Goal: Communication & Community: Answer question/provide support

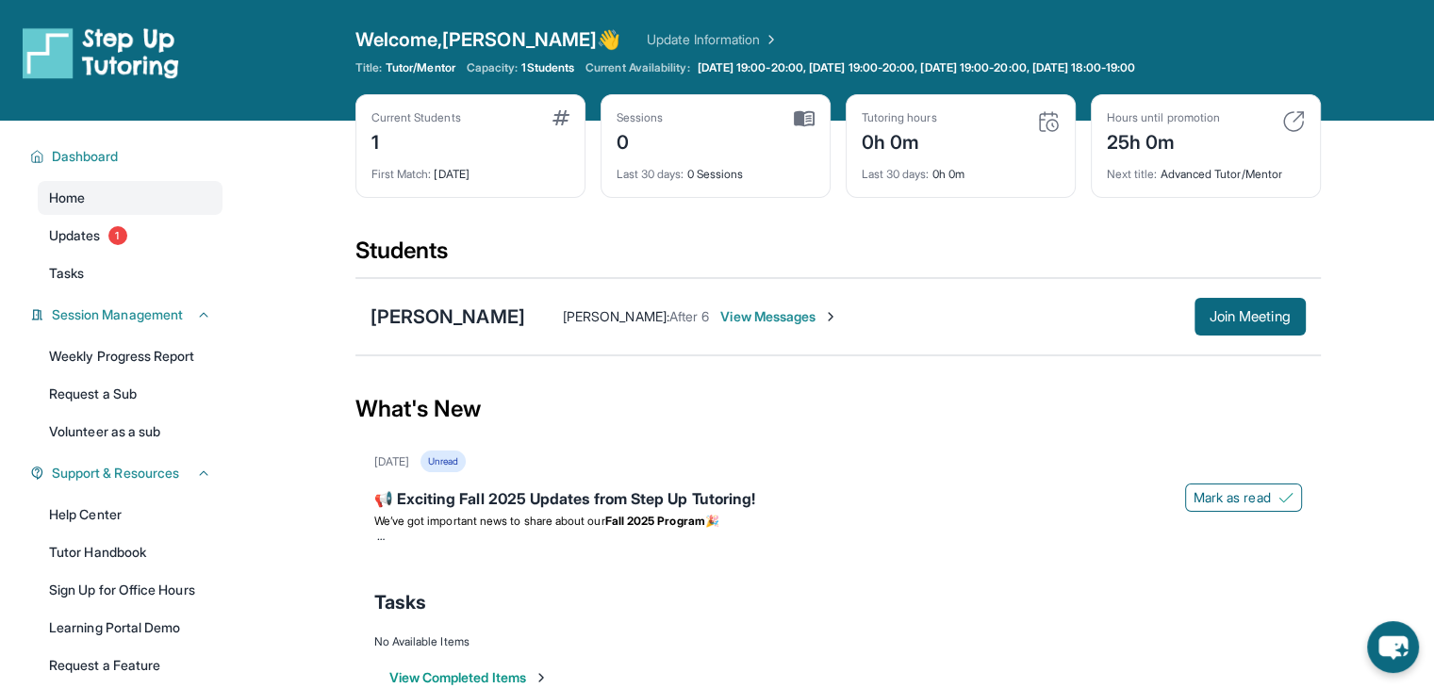
click at [800, 319] on span "View Messages" at bounding box center [779, 316] width 118 height 19
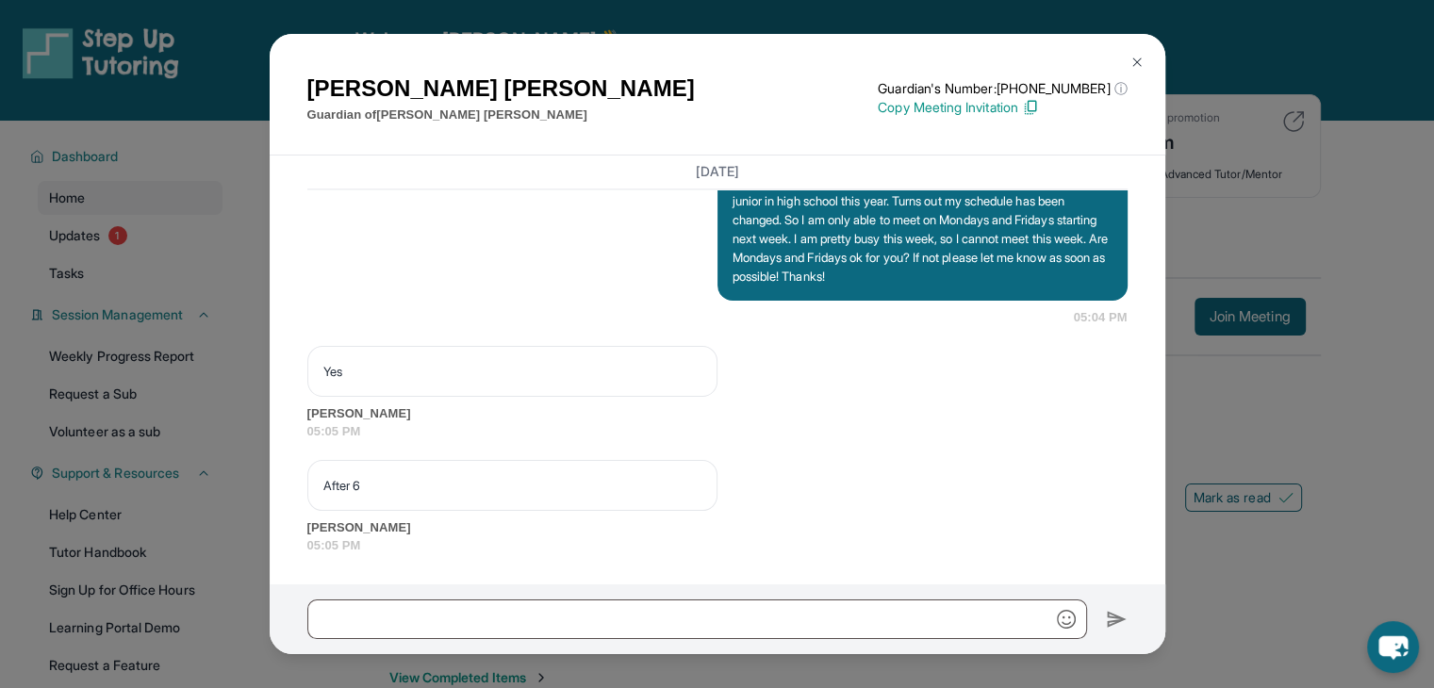
scroll to position [2873, 0]
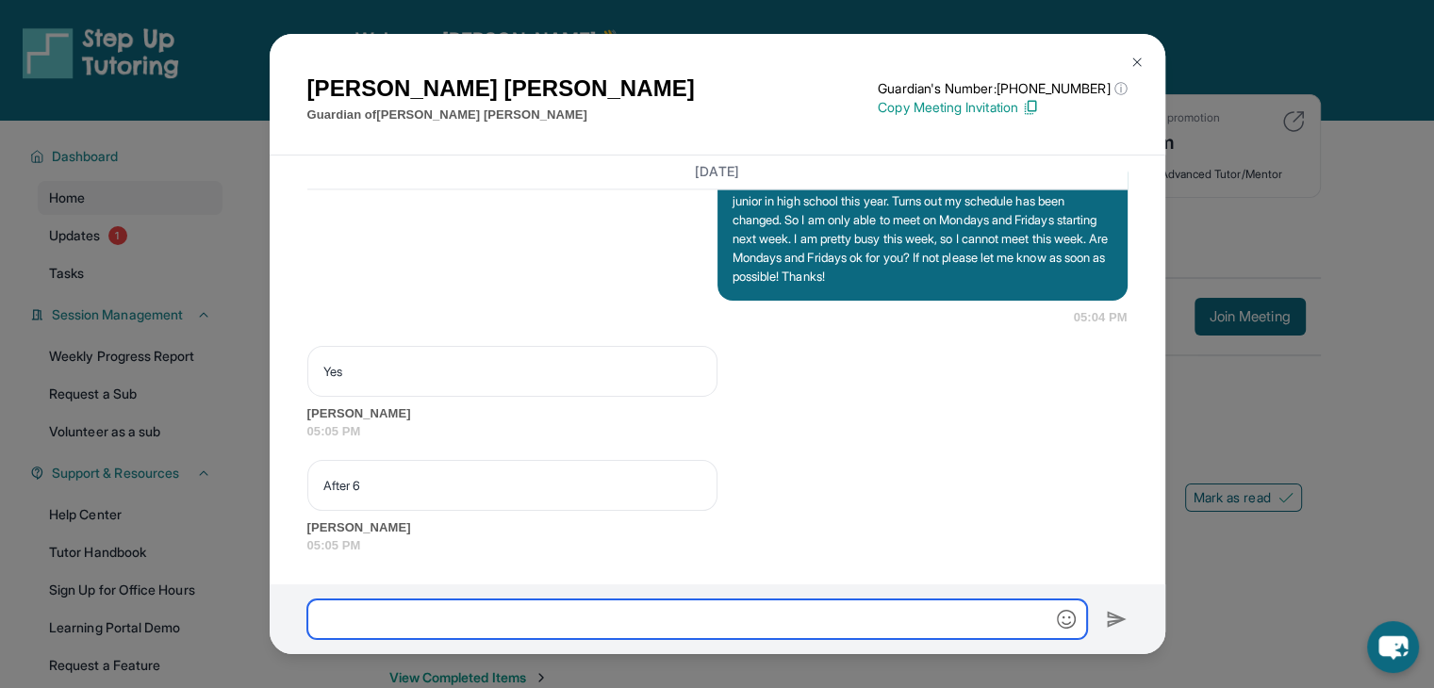
click at [507, 628] on input "text" at bounding box center [697, 620] width 780 height 40
click at [509, 620] on input "text" at bounding box center [697, 620] width 780 height 40
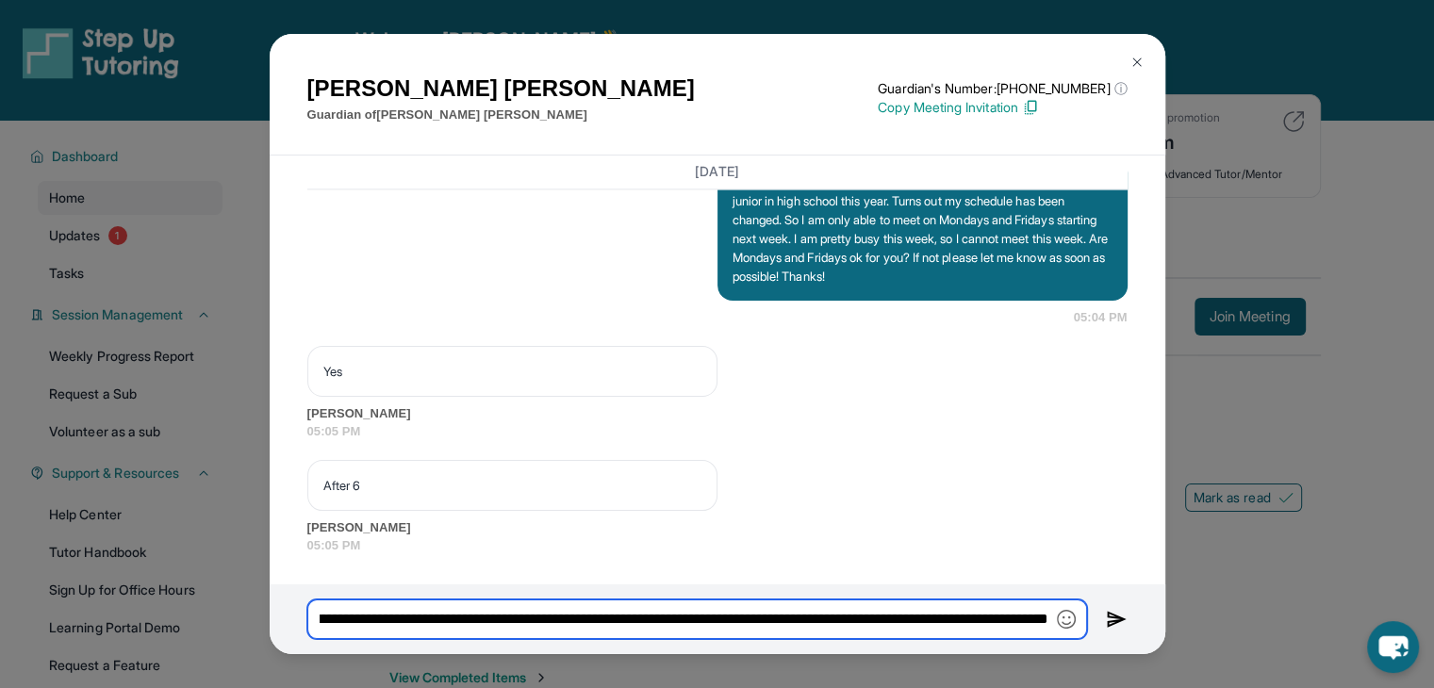
scroll to position [0, 239]
type input "**********"
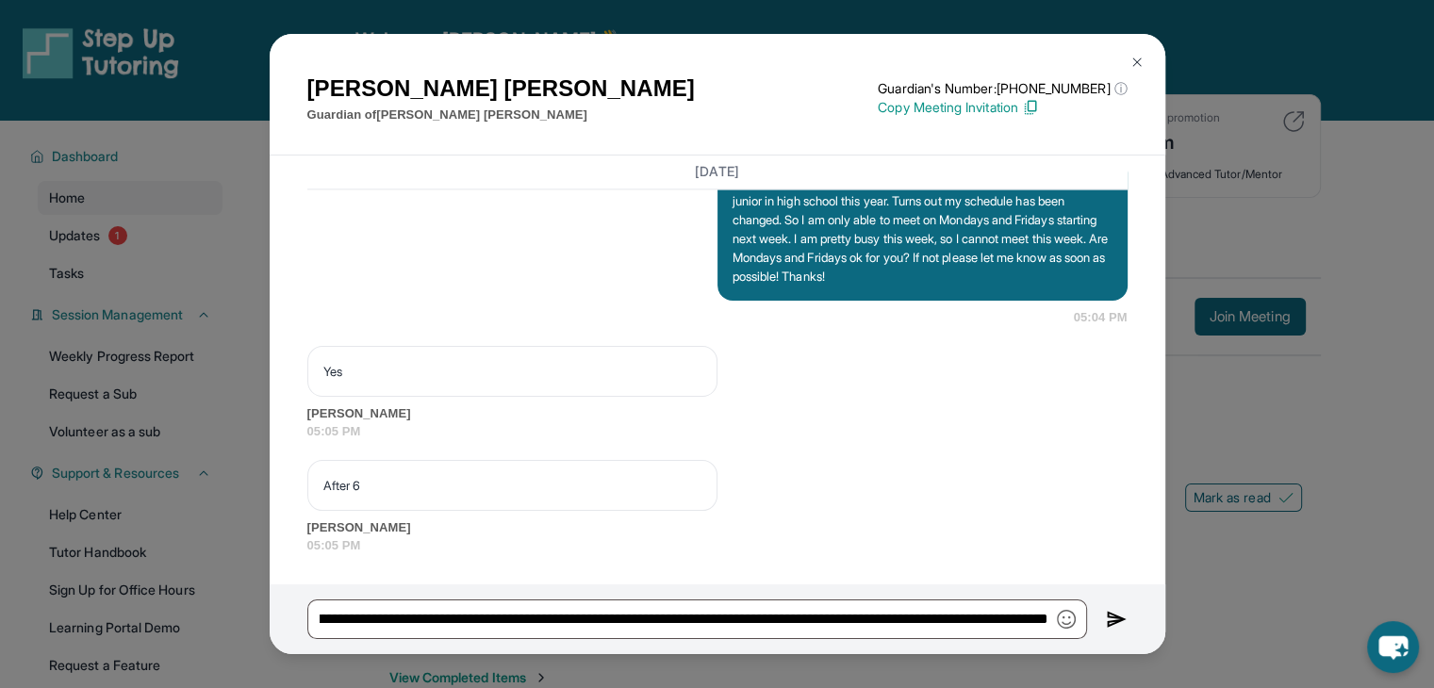
scroll to position [0, 0]
click at [1110, 618] on img at bounding box center [1117, 619] width 22 height 23
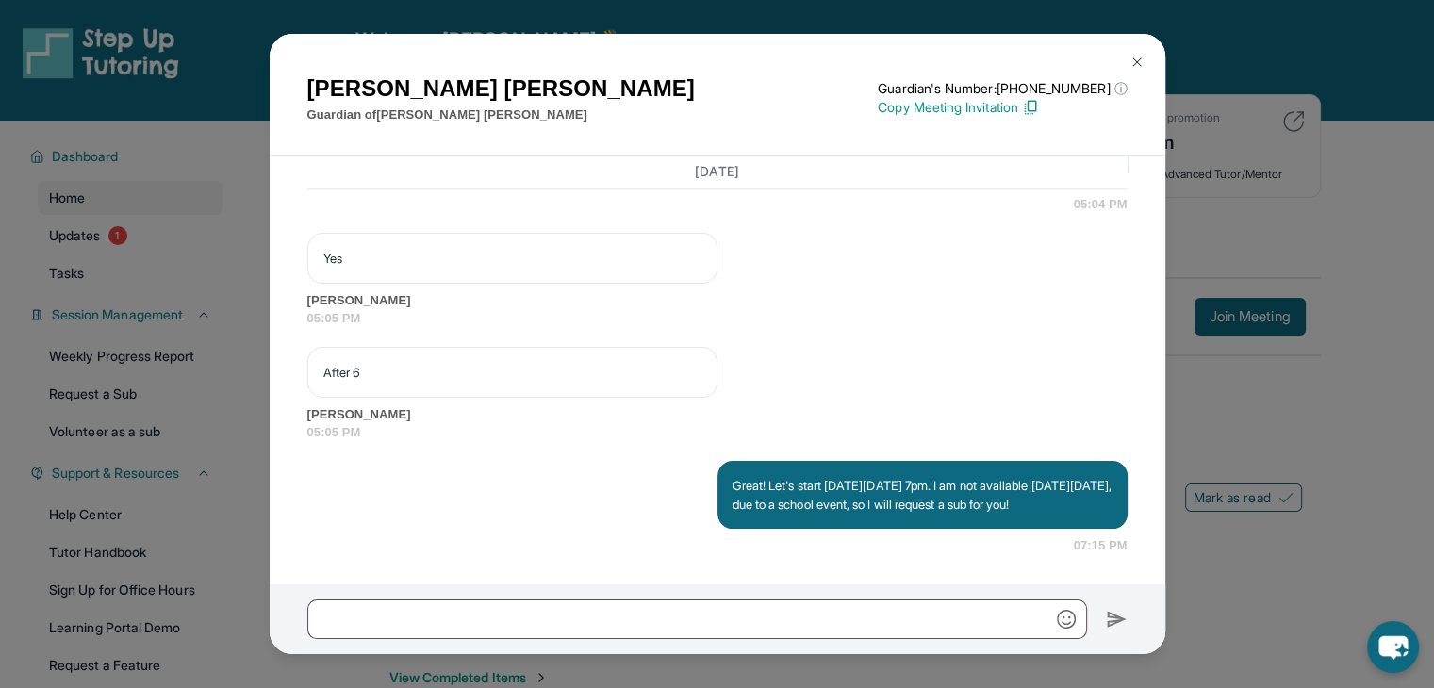
scroll to position [3004, 0]
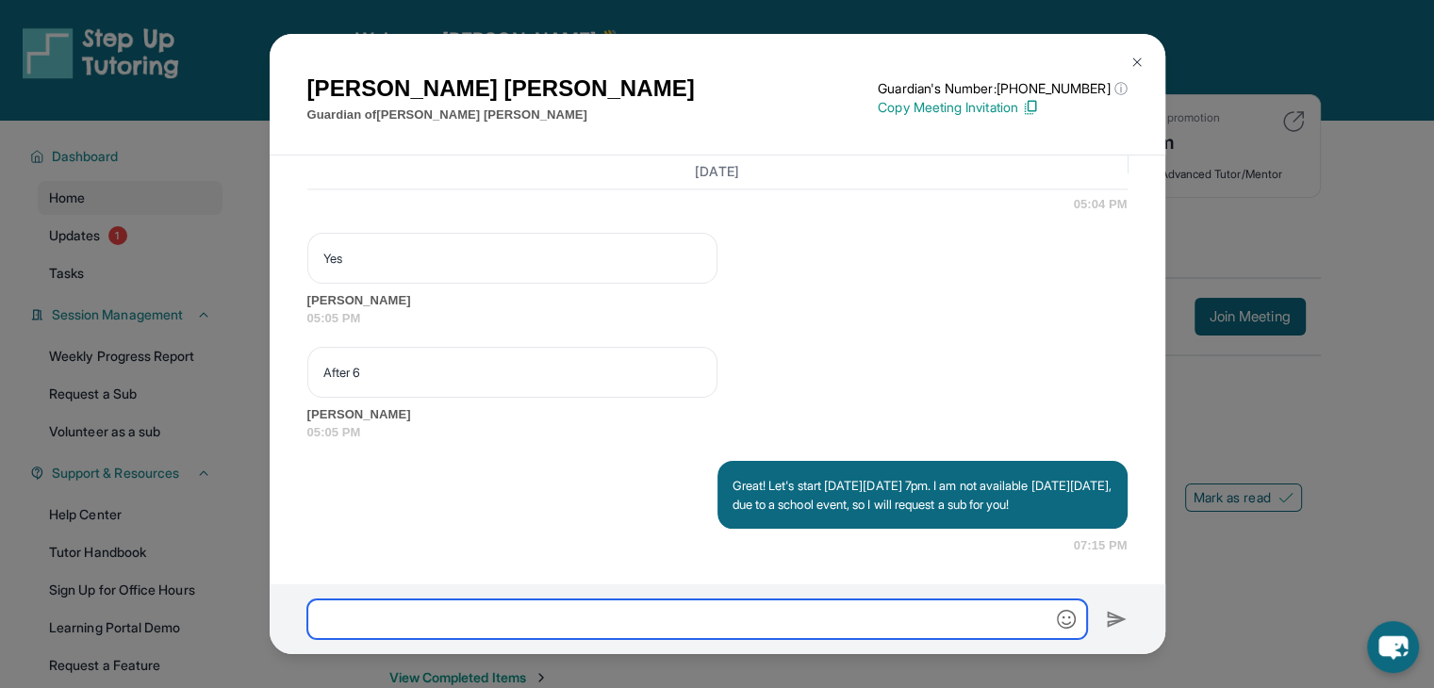
click at [670, 612] on input "text" at bounding box center [697, 620] width 780 height 40
type input "*"
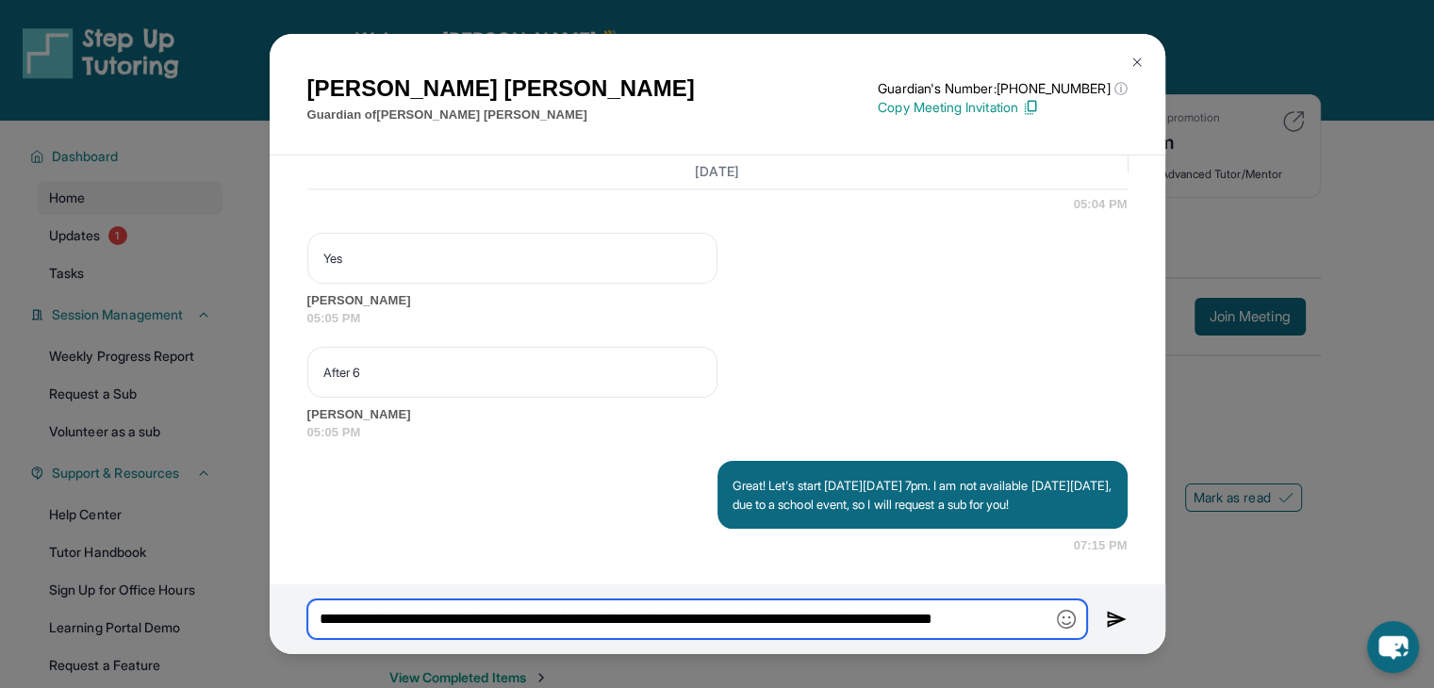
scroll to position [0, 40]
type input "**********"
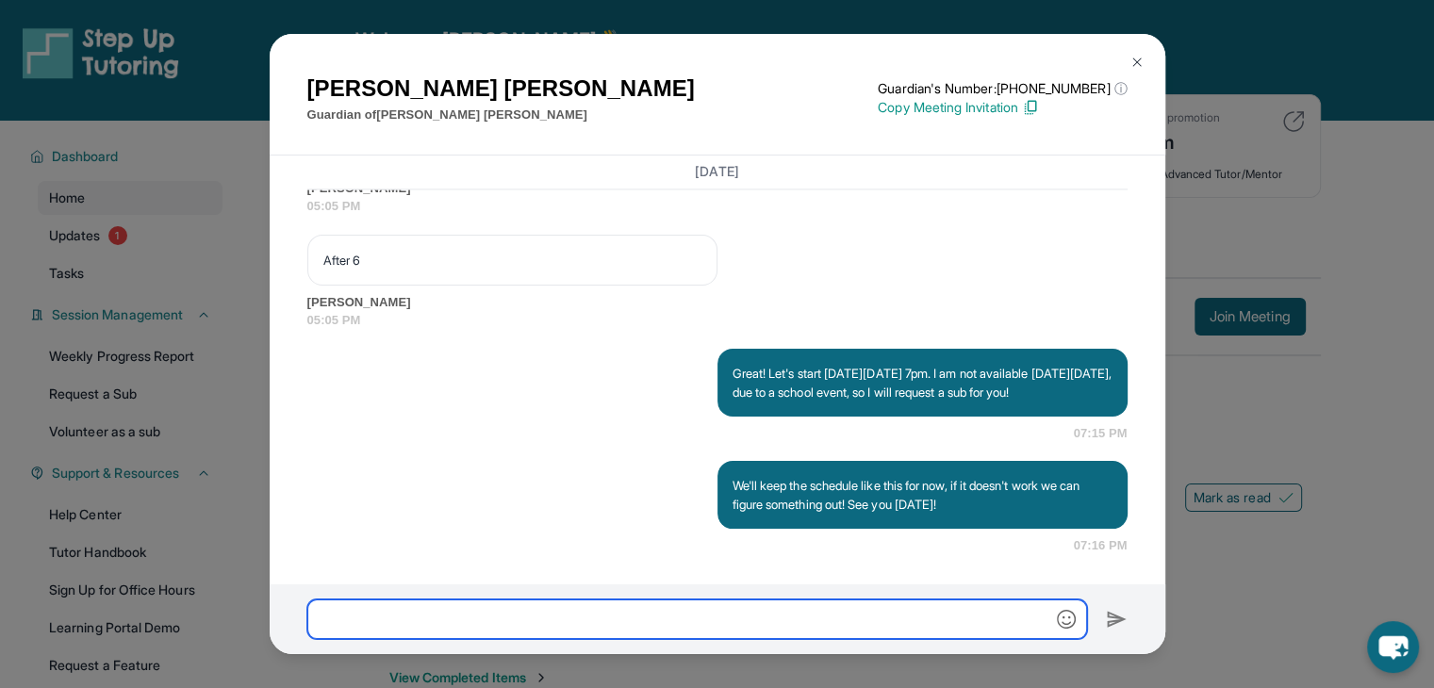
scroll to position [3116, 0]
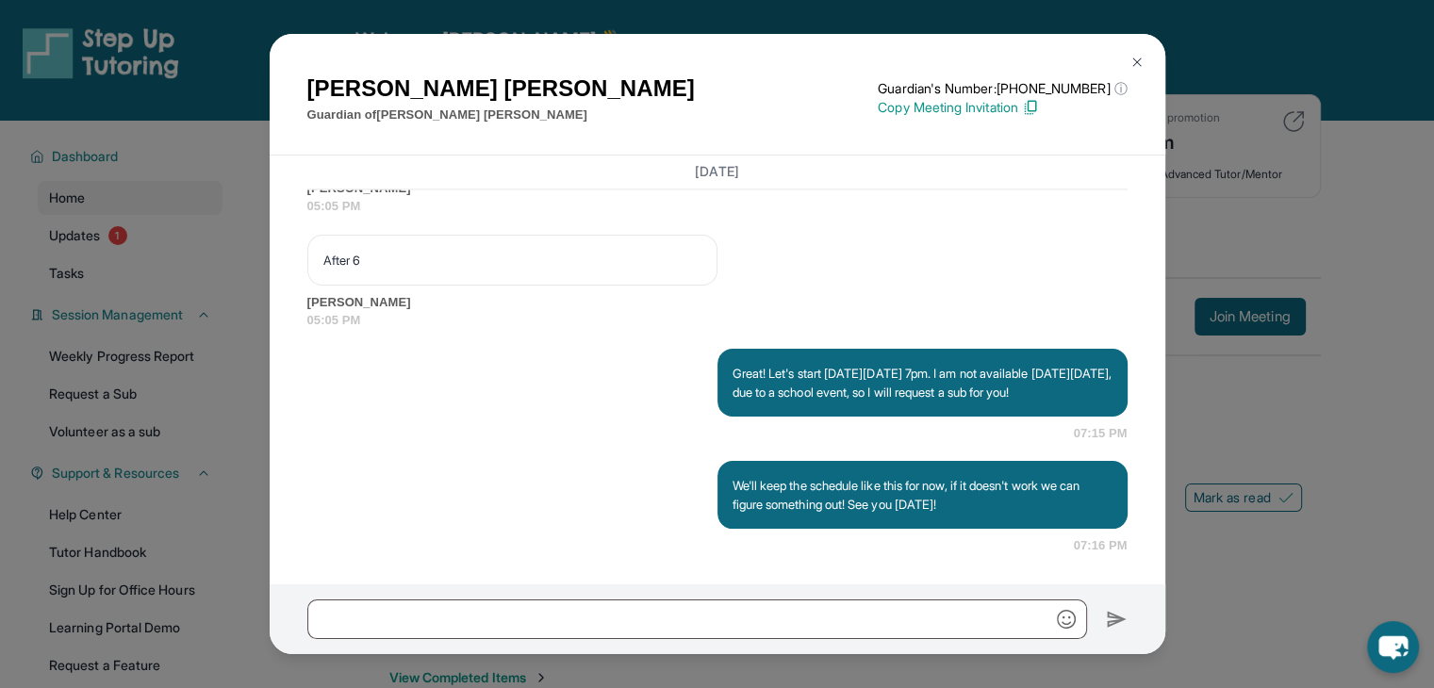
click at [1131, 64] on img at bounding box center [1136, 62] width 15 height 15
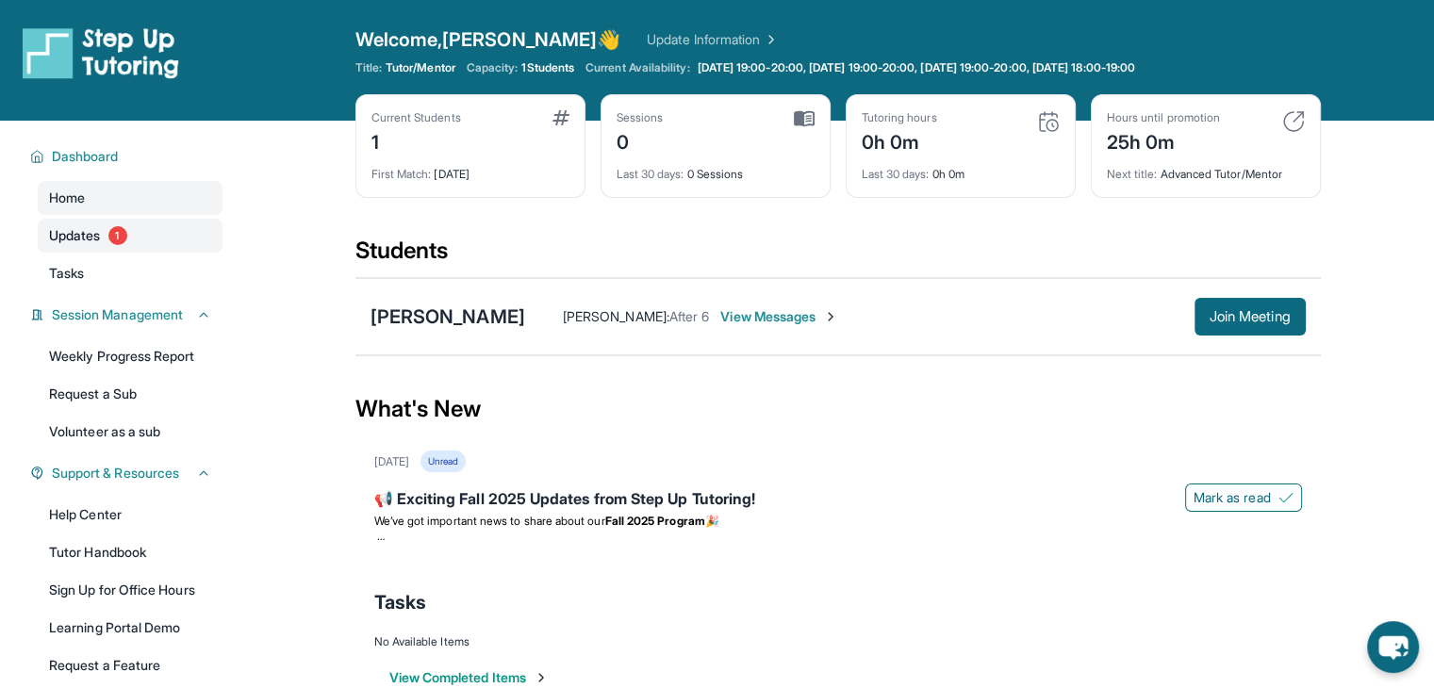
click at [102, 246] on link "Updates 1" at bounding box center [130, 236] width 185 height 34
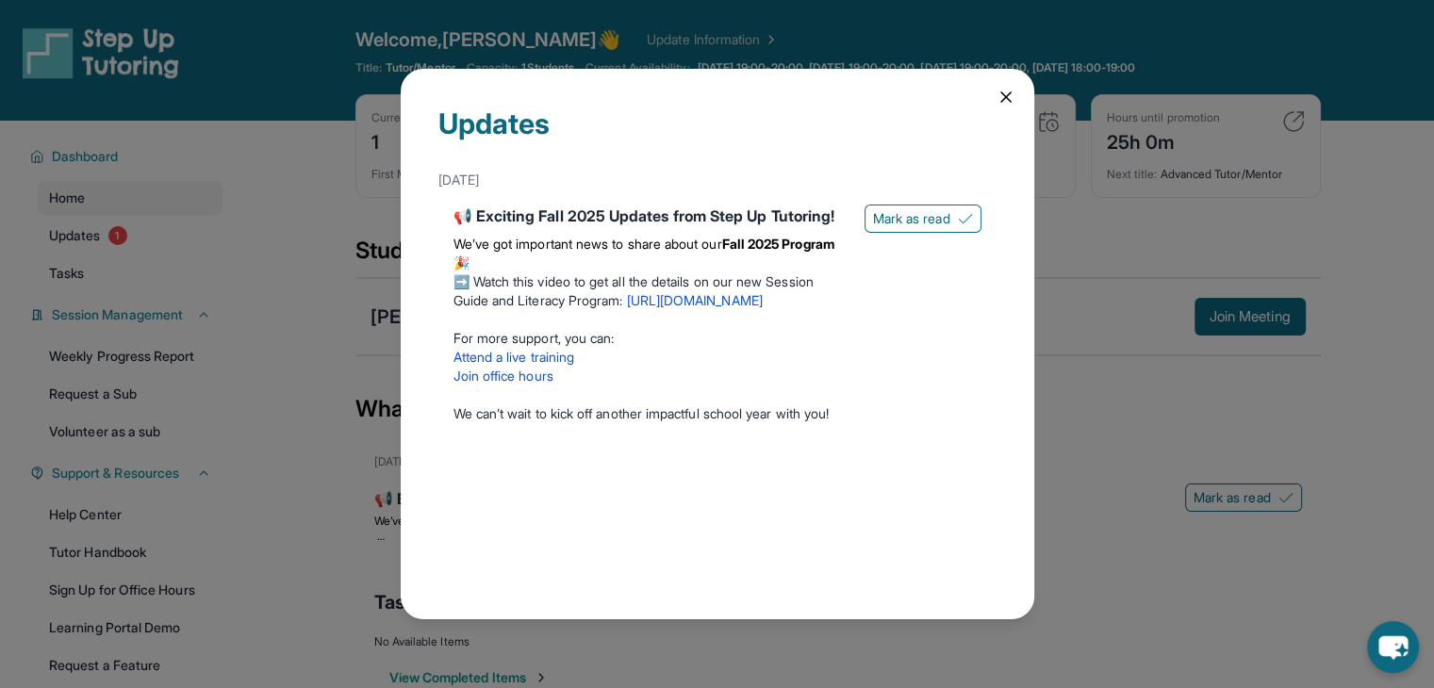
click at [1014, 97] on icon at bounding box center [1006, 97] width 19 height 19
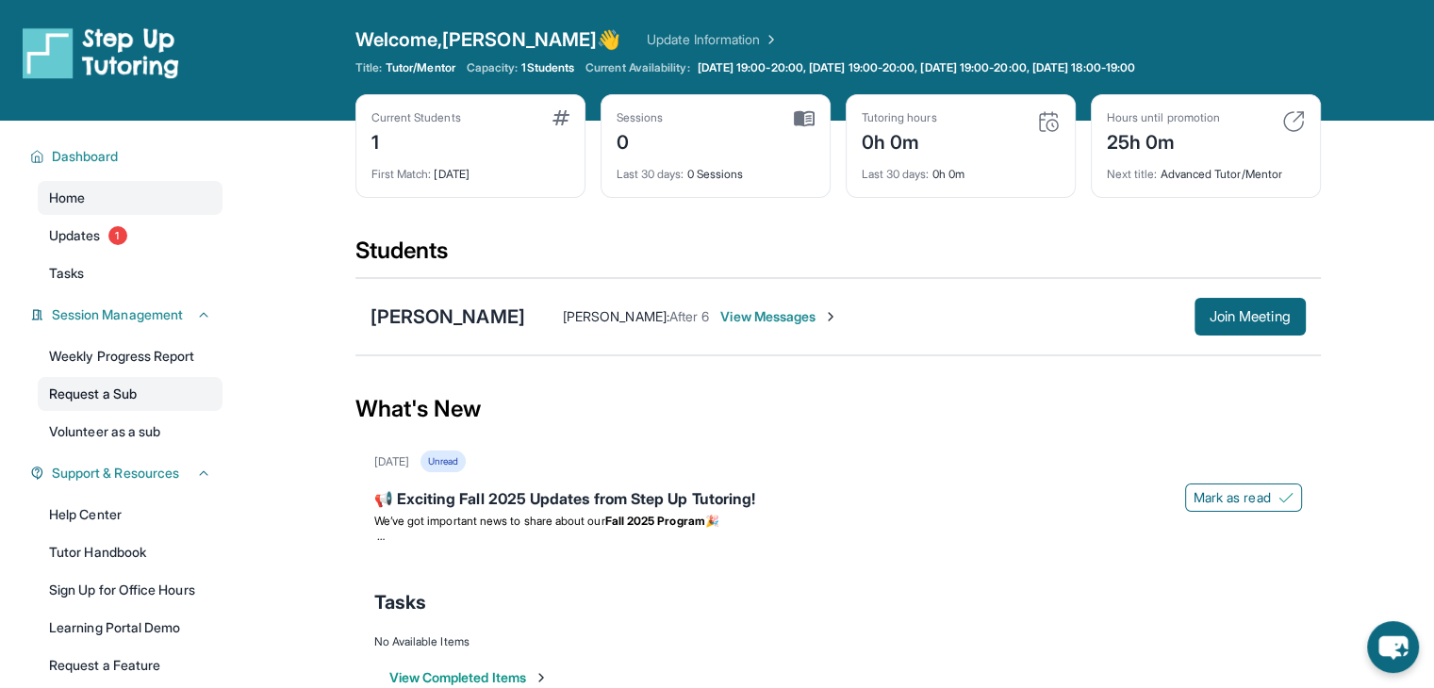
click at [131, 387] on link "Request a Sub" at bounding box center [130, 394] width 185 height 34
click at [785, 317] on span "View Messages" at bounding box center [779, 316] width 118 height 19
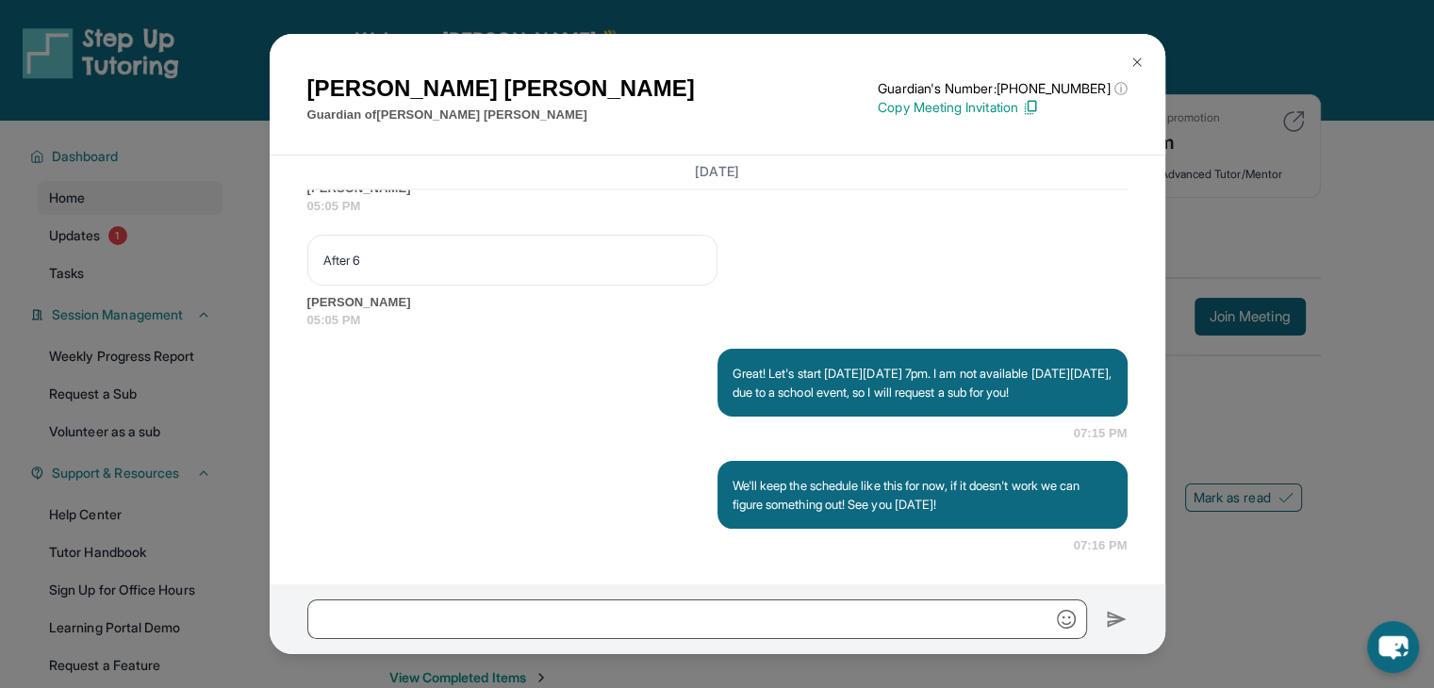
click at [1135, 67] on img at bounding box center [1136, 62] width 15 height 15
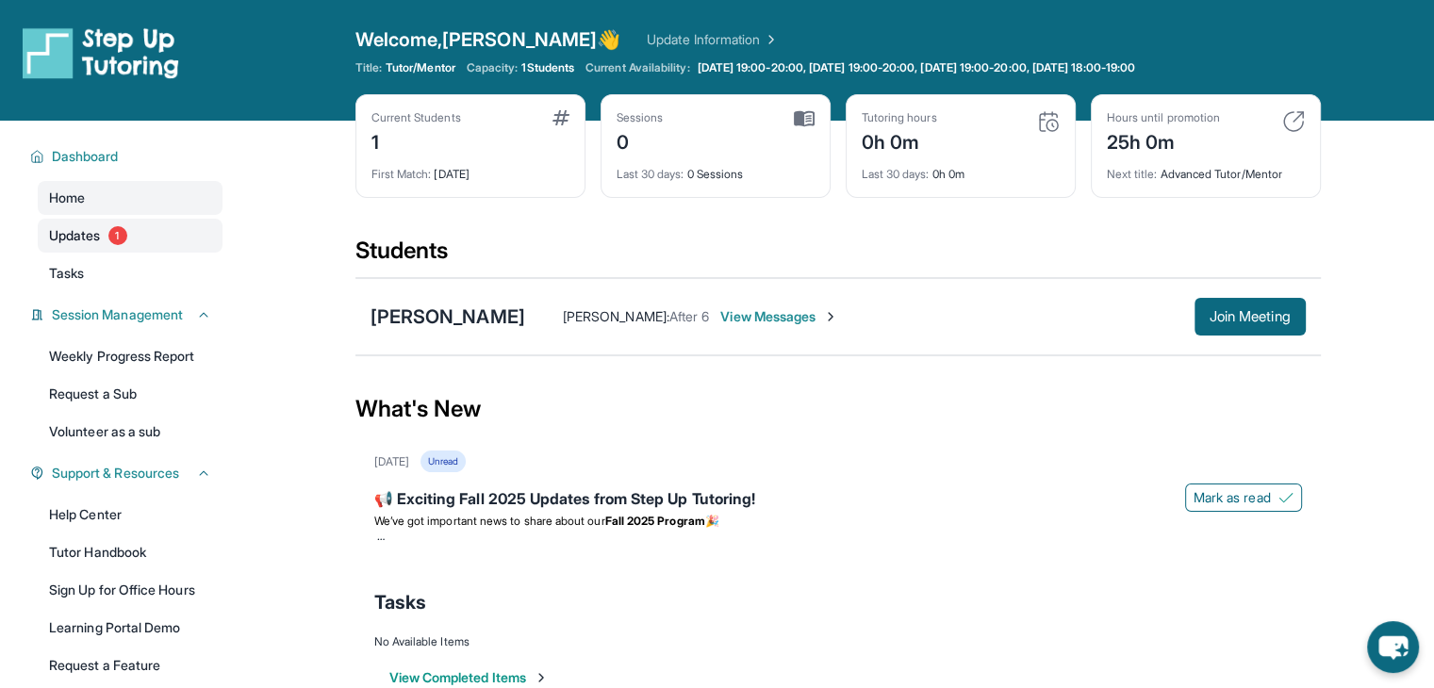
click at [179, 231] on link "Updates 1" at bounding box center [130, 236] width 185 height 34
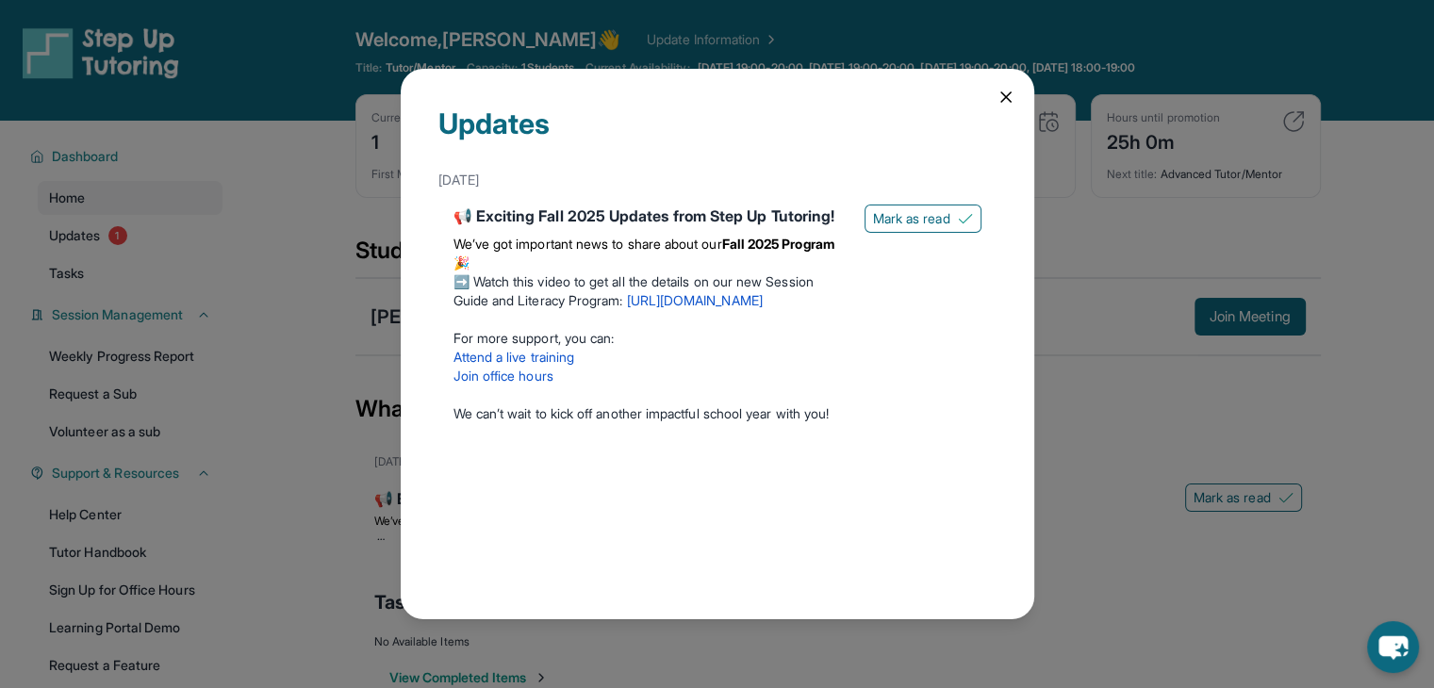
click at [997, 104] on icon at bounding box center [1006, 97] width 19 height 19
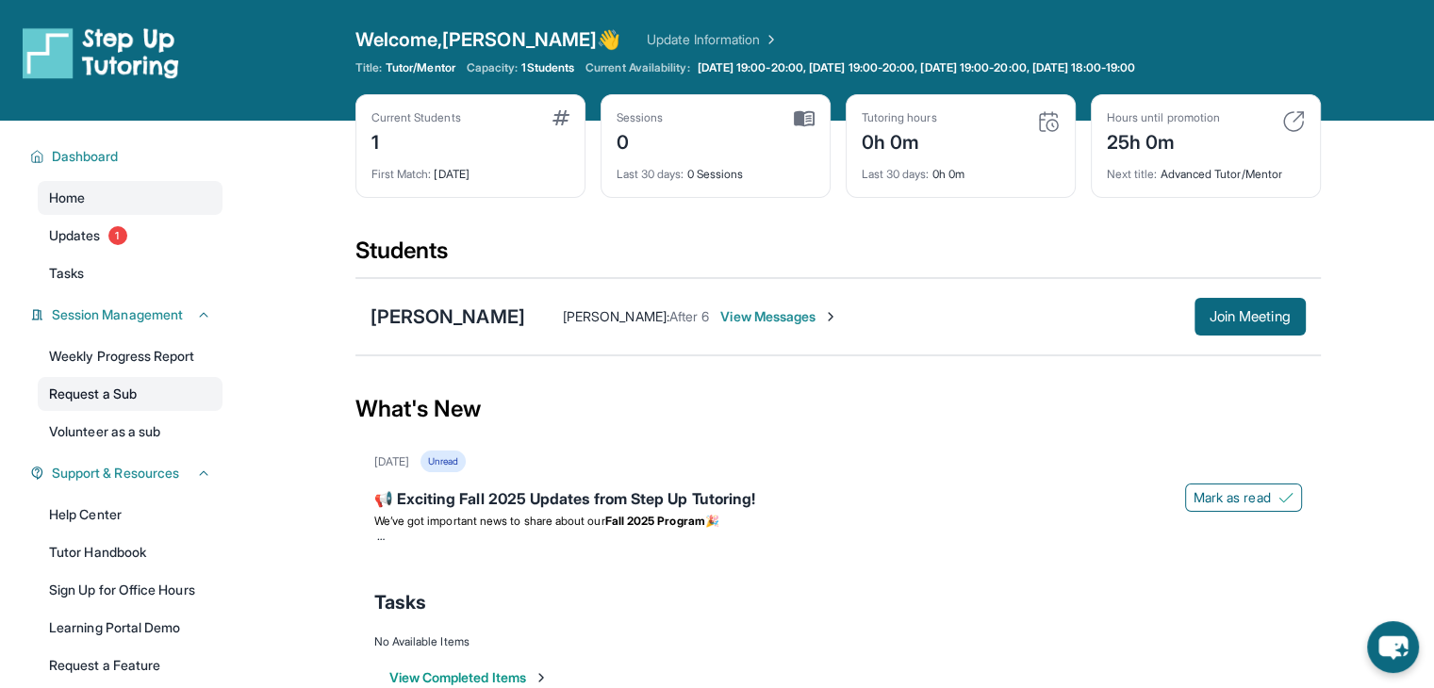
click at [167, 396] on link "Request a Sub" at bounding box center [130, 394] width 185 height 34
click at [754, 318] on span "View Messages" at bounding box center [779, 316] width 118 height 19
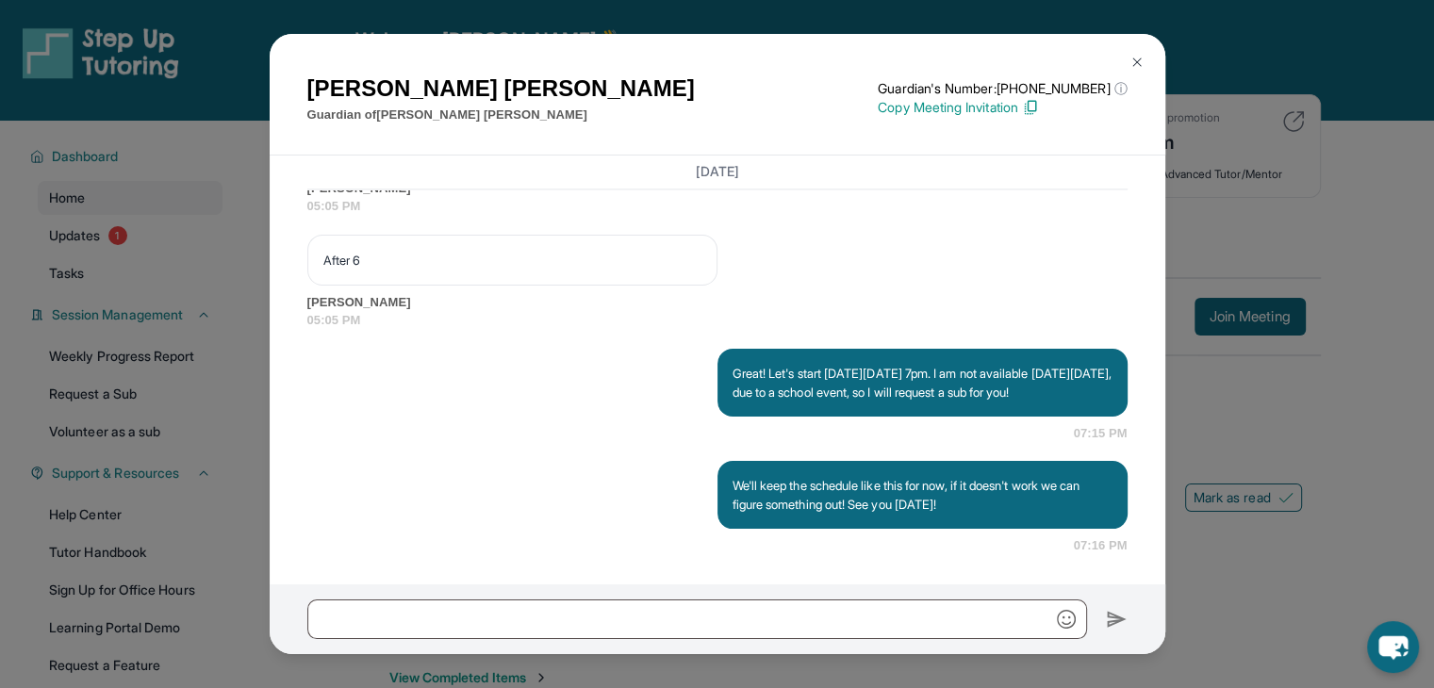
click at [1096, 503] on p "We'll keep the schedule like this for now, if it doesn't work we can figure som…" at bounding box center [923, 495] width 380 height 38
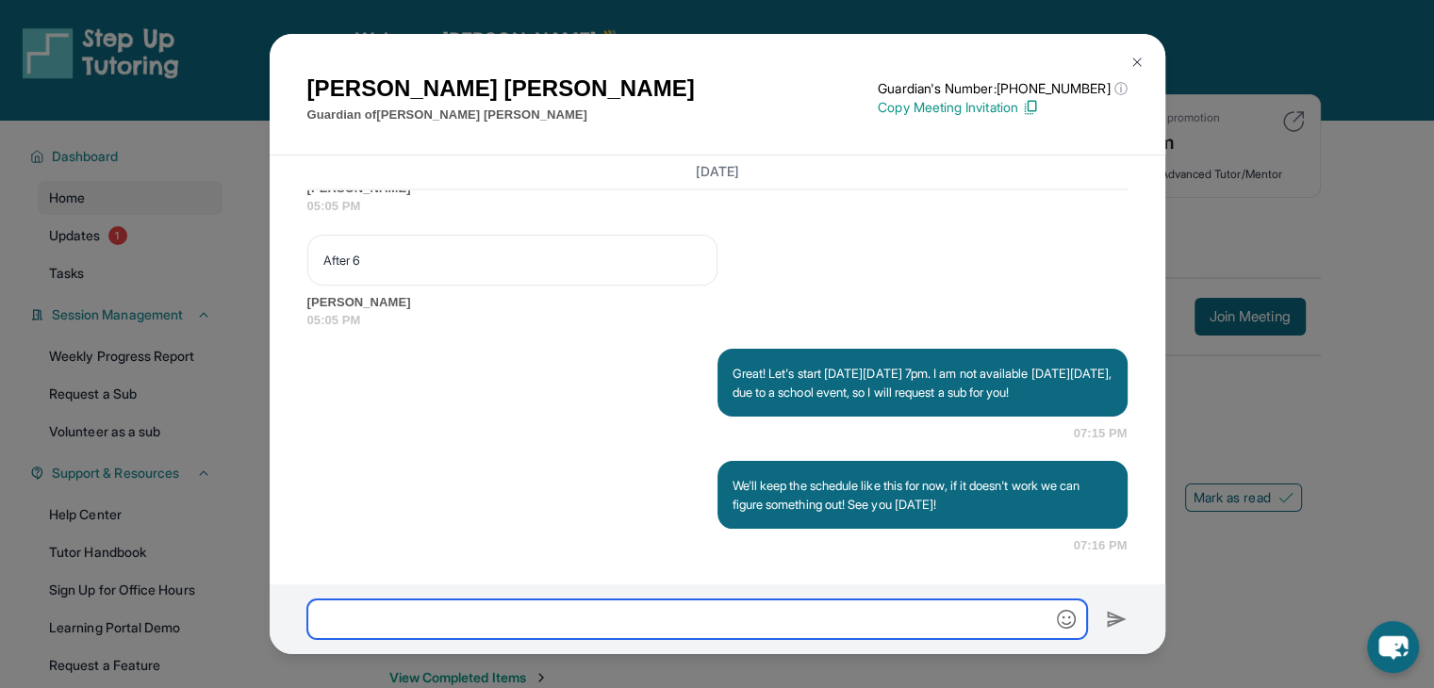
click at [935, 612] on input "text" at bounding box center [697, 620] width 780 height 40
type input "**********"
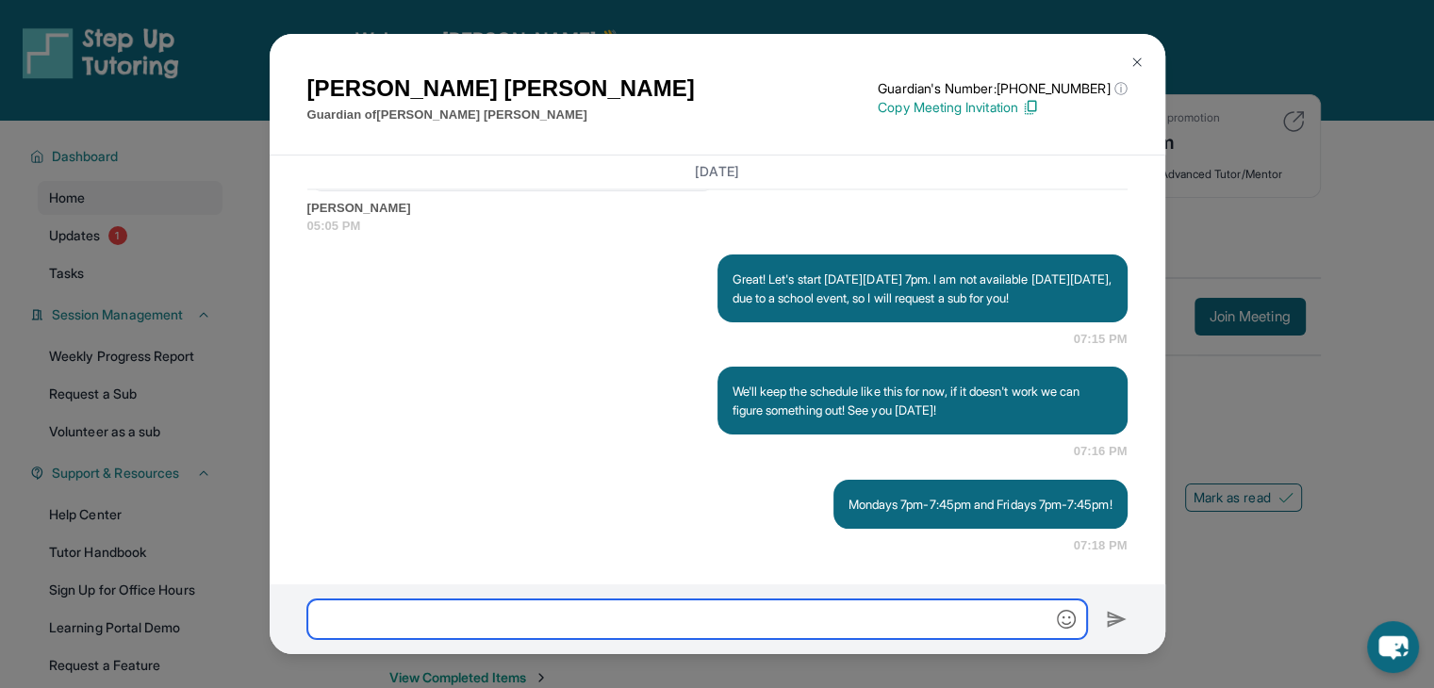
scroll to position [3210, 0]
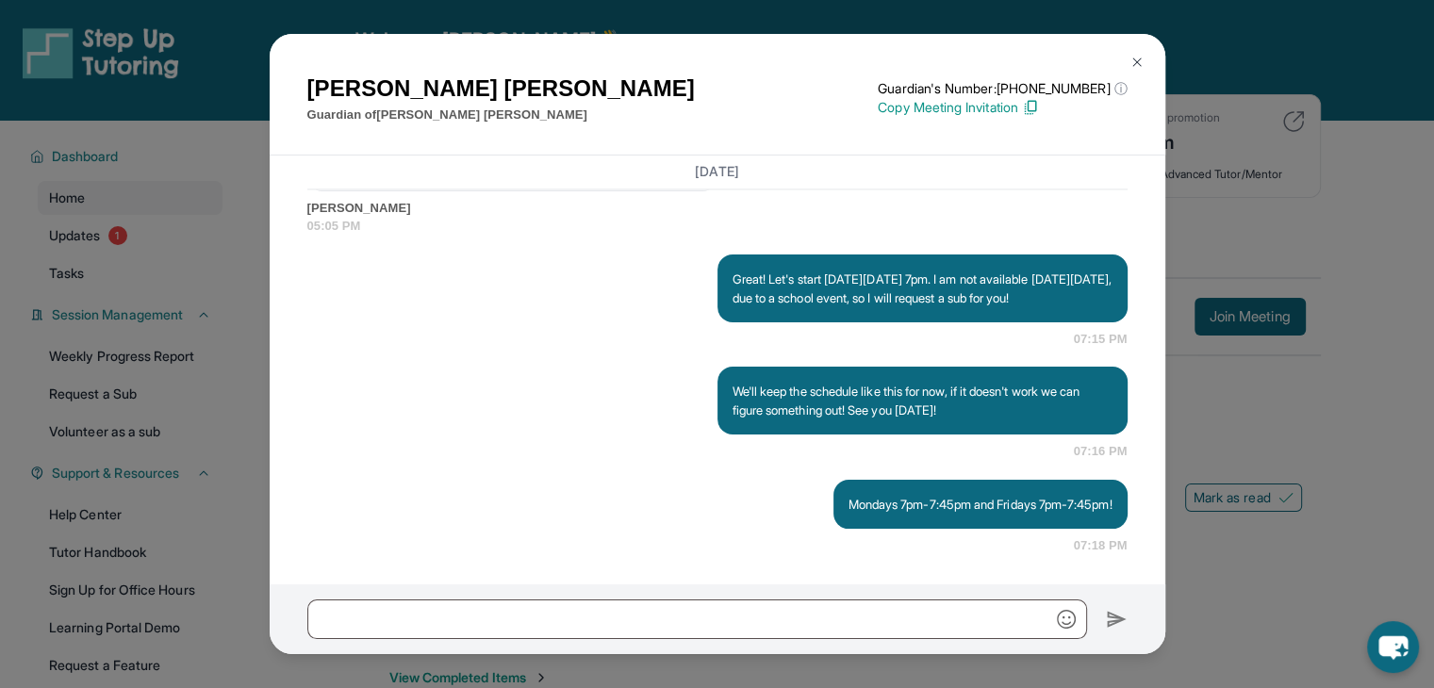
click at [1135, 58] on img at bounding box center [1136, 62] width 15 height 15
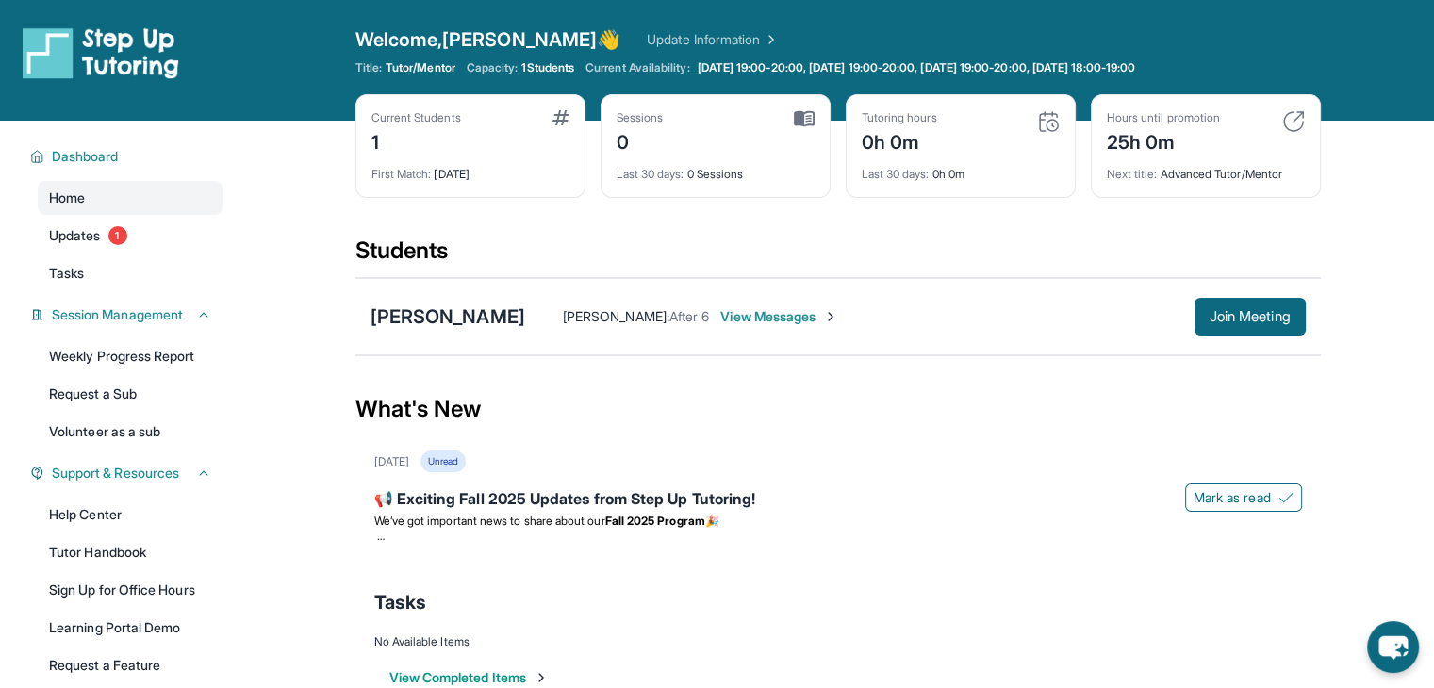
click at [781, 324] on span "View Messages" at bounding box center [779, 316] width 118 height 19
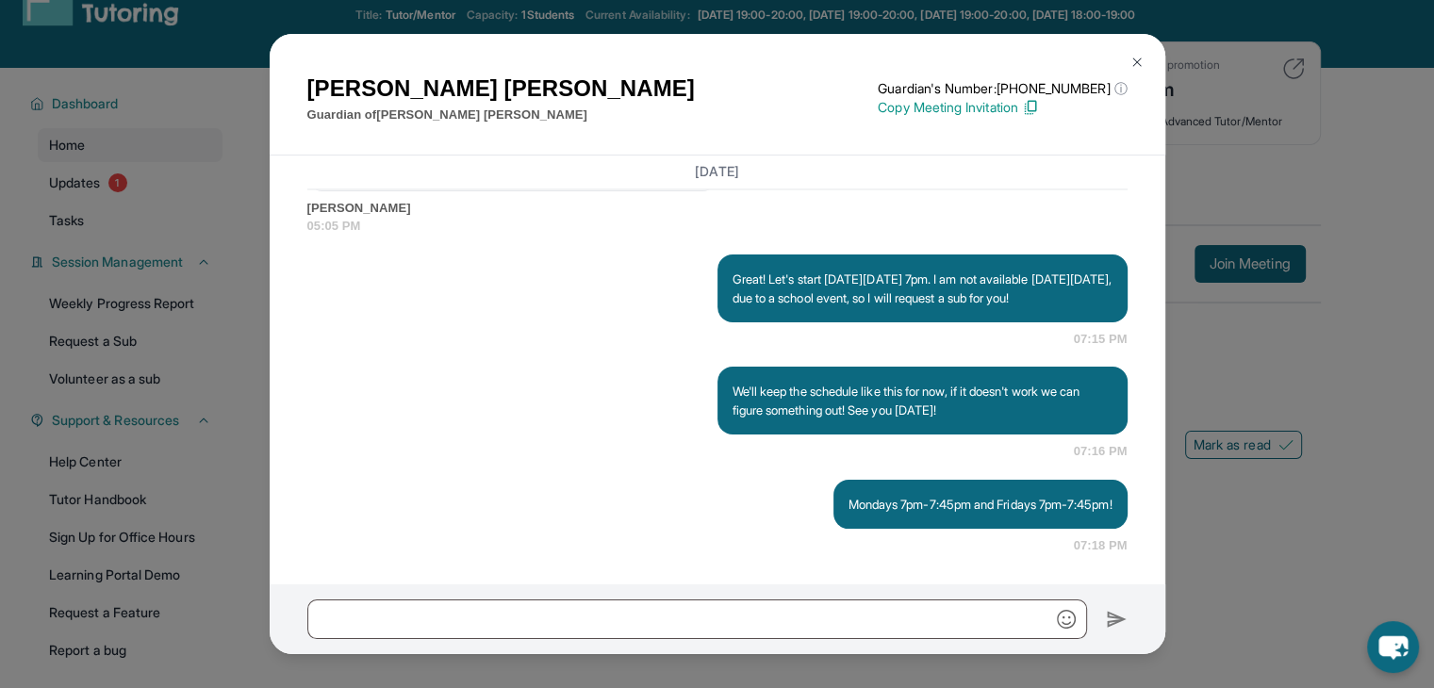
scroll to position [0, 0]
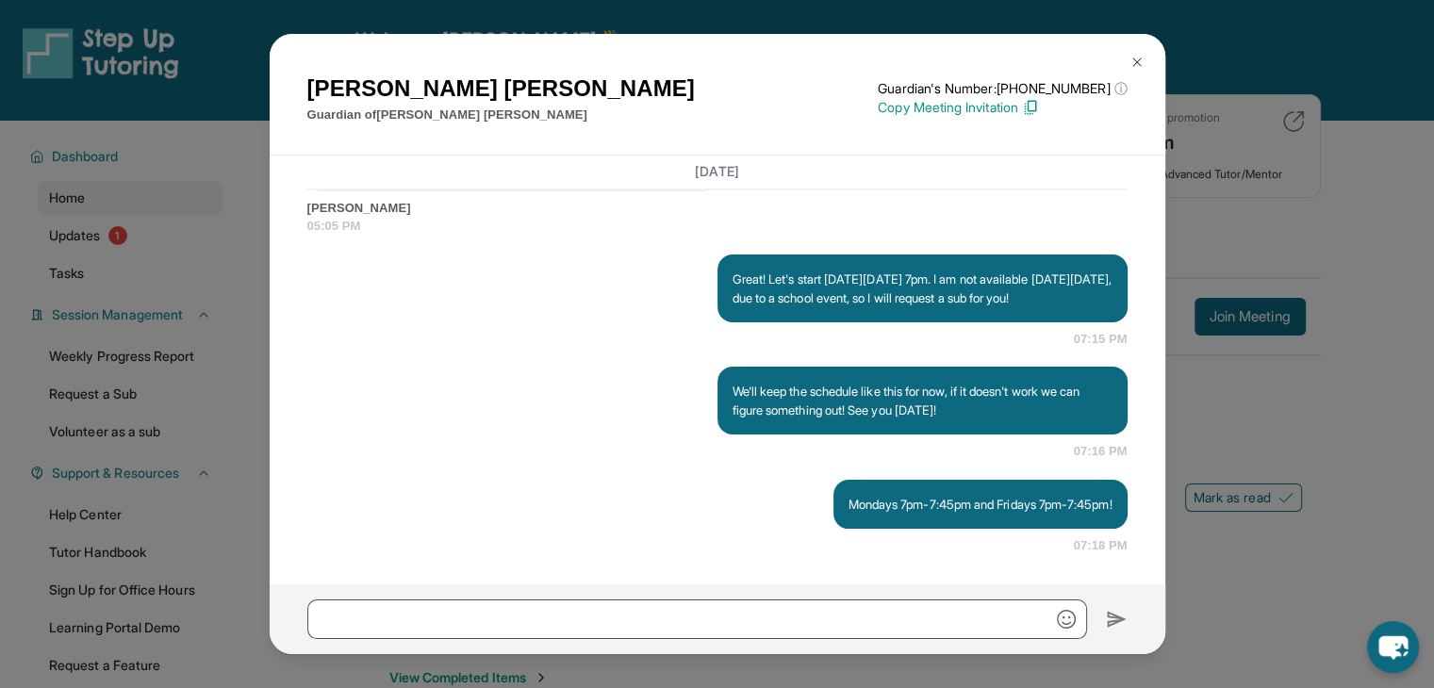
click at [1137, 58] on img at bounding box center [1136, 62] width 15 height 15
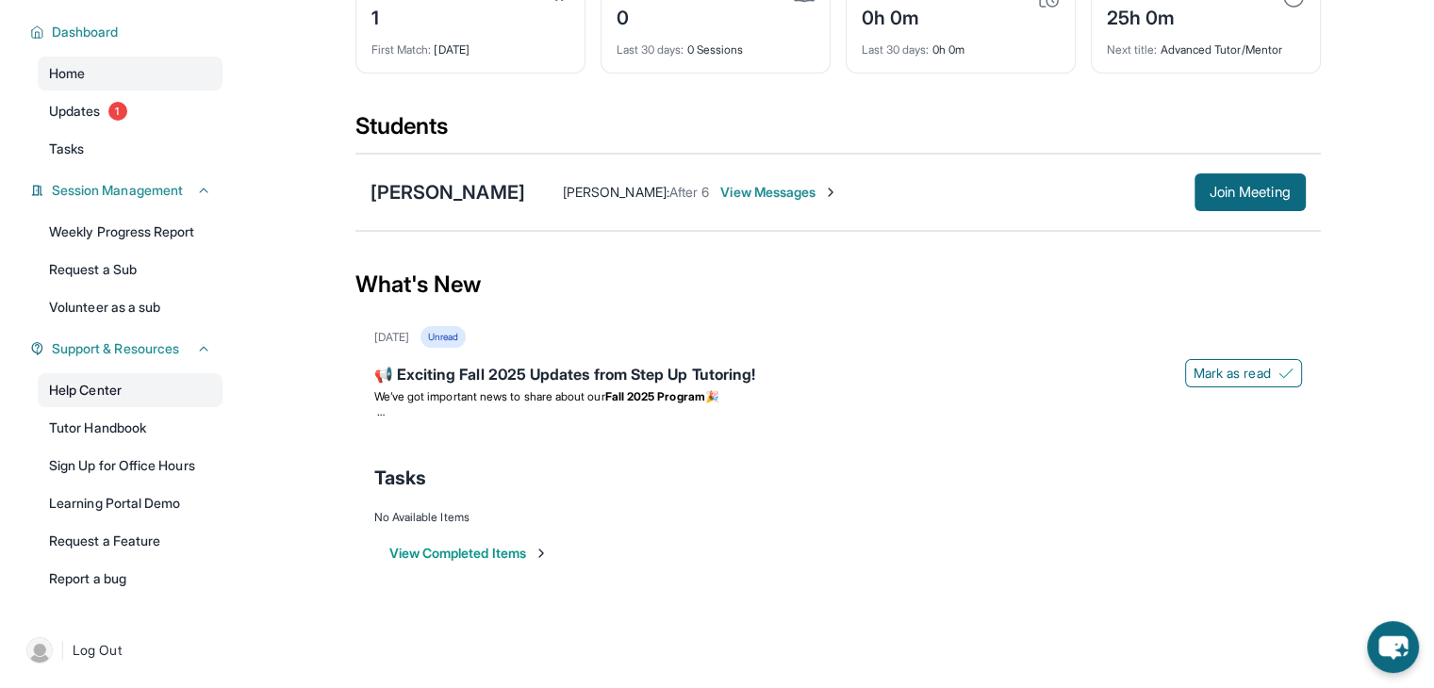
scroll to position [126, 0]
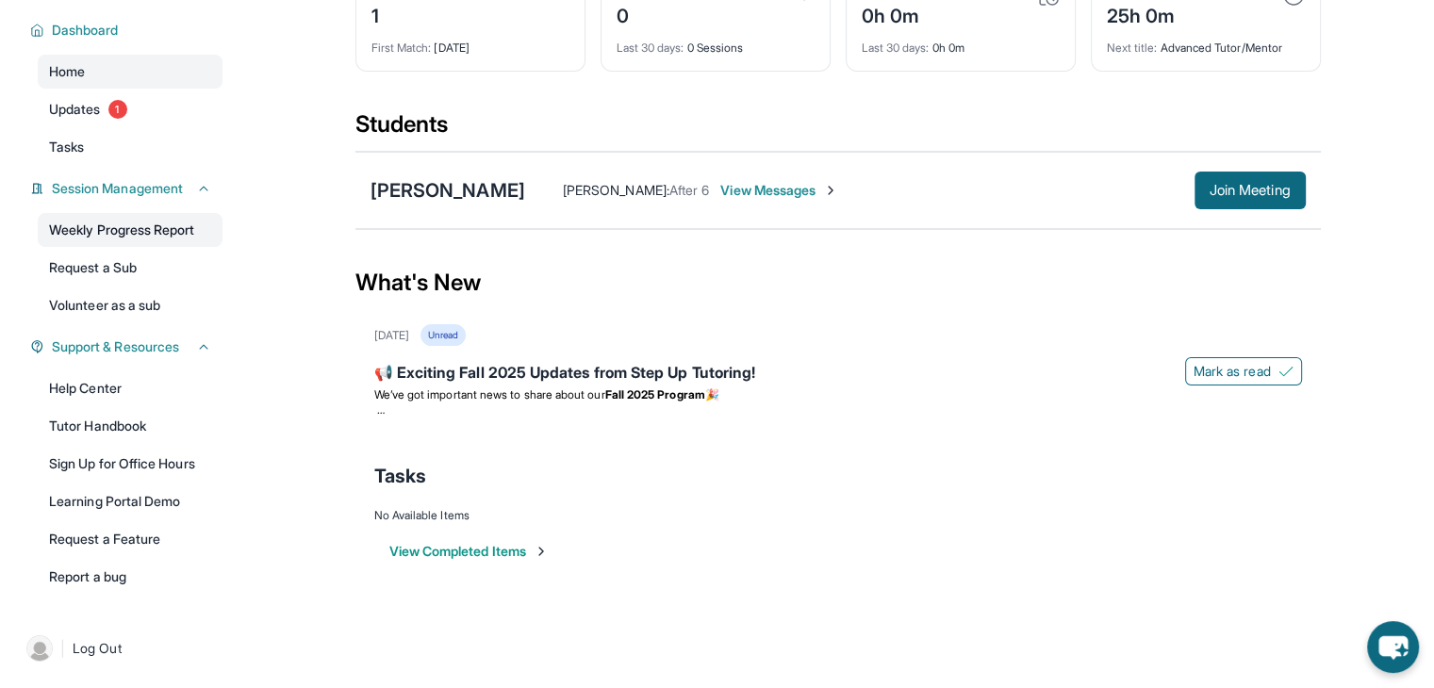
click at [189, 220] on link "Weekly Progress Report" at bounding box center [130, 230] width 185 height 34
click at [155, 239] on link "Weekly Progress Report" at bounding box center [130, 230] width 185 height 34
click at [200, 270] on link "Request a Sub" at bounding box center [130, 268] width 185 height 34
